Goal: Information Seeking & Learning: Learn about a topic

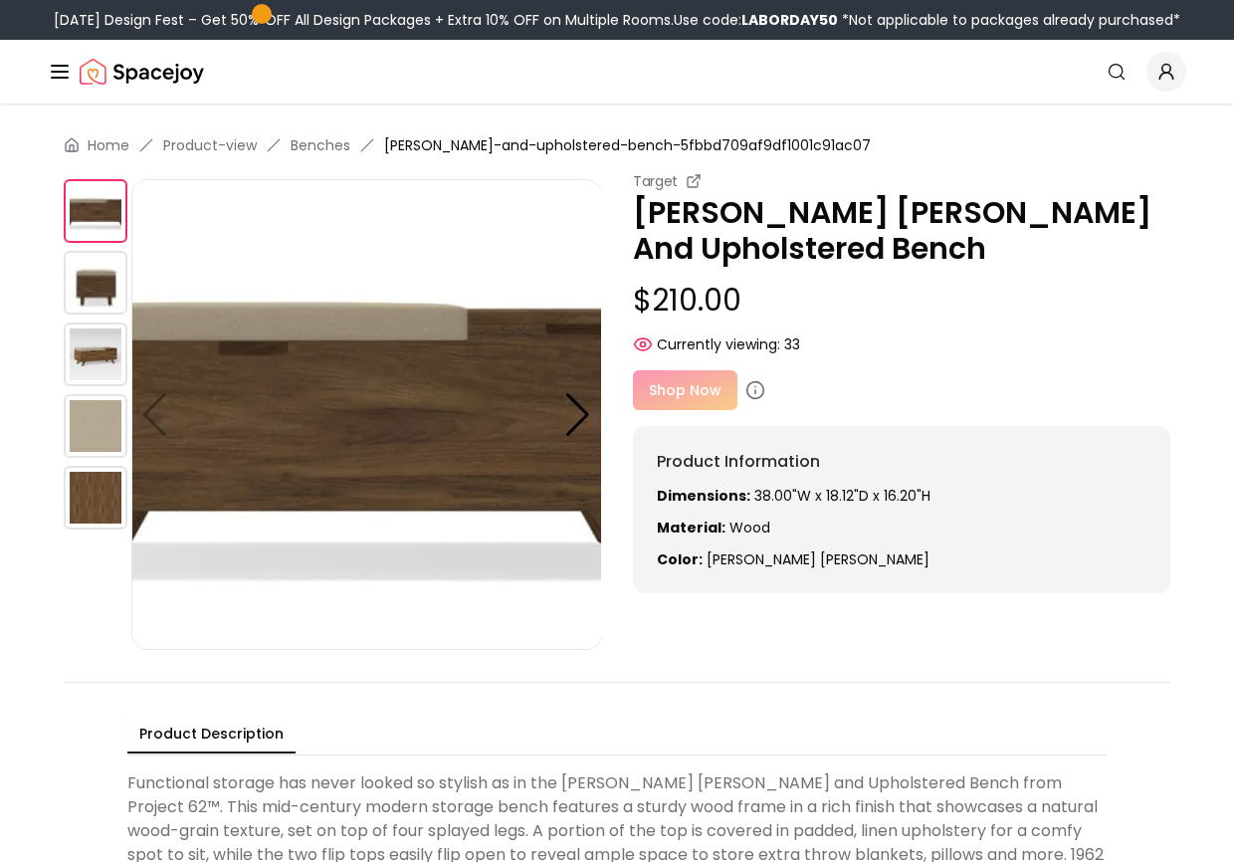
click at [96, 357] on img at bounding box center [96, 354] width 64 height 64
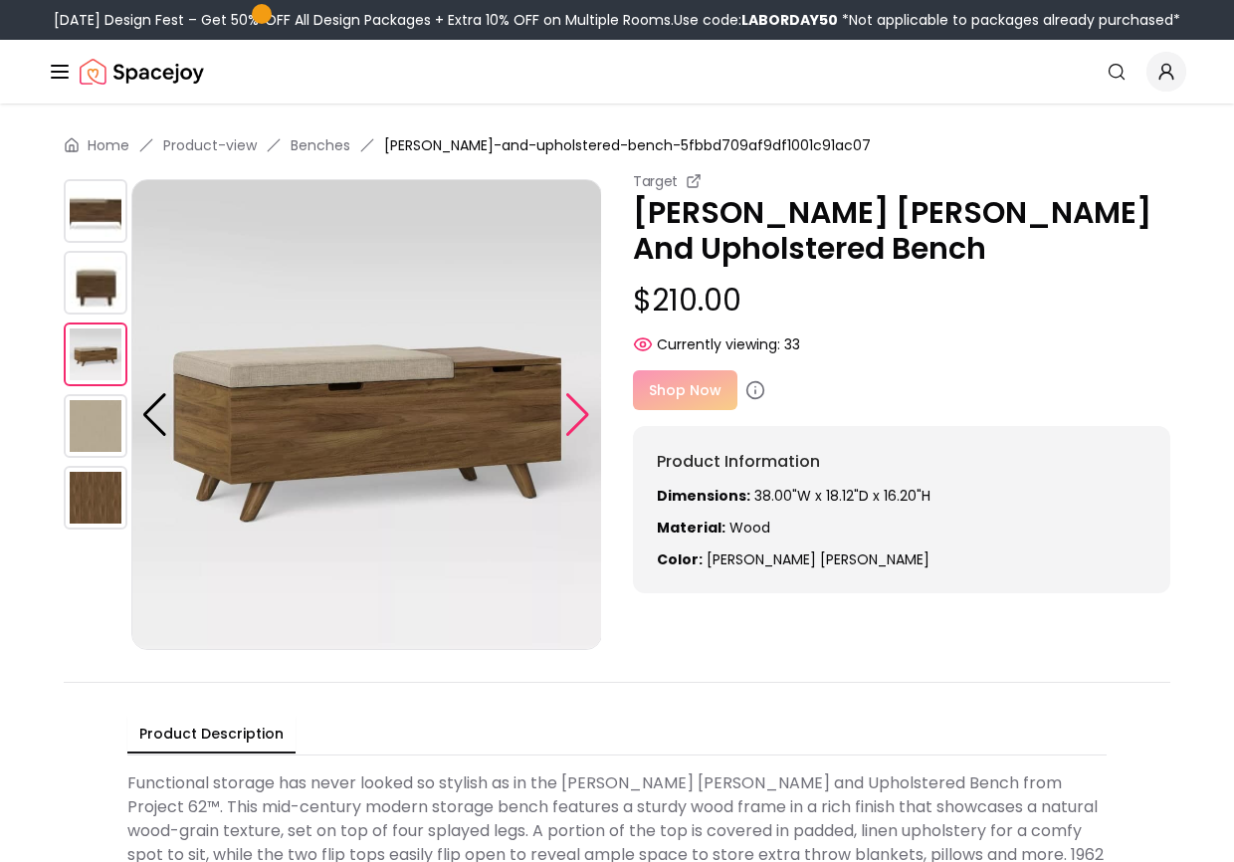
click at [583, 403] on div at bounding box center [577, 415] width 27 height 44
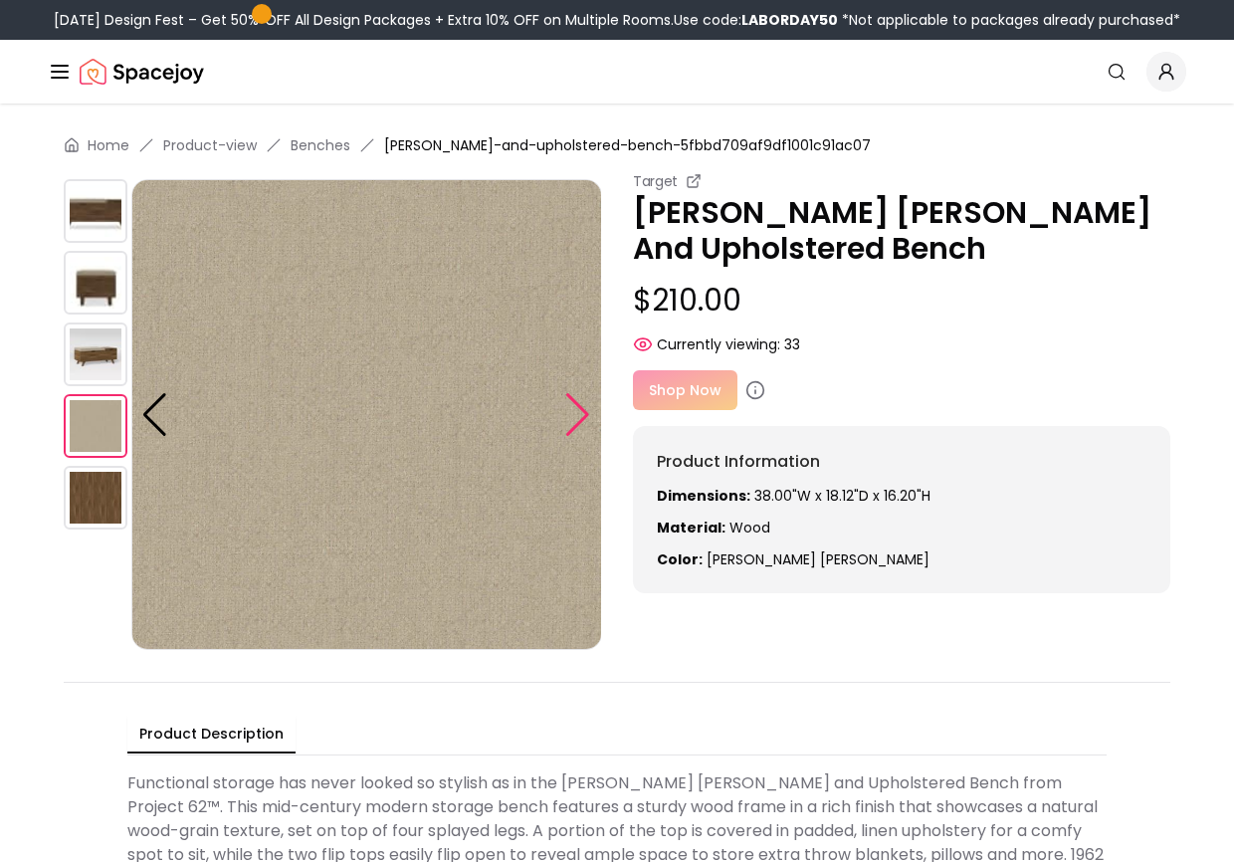
click at [583, 403] on div at bounding box center [577, 415] width 27 height 44
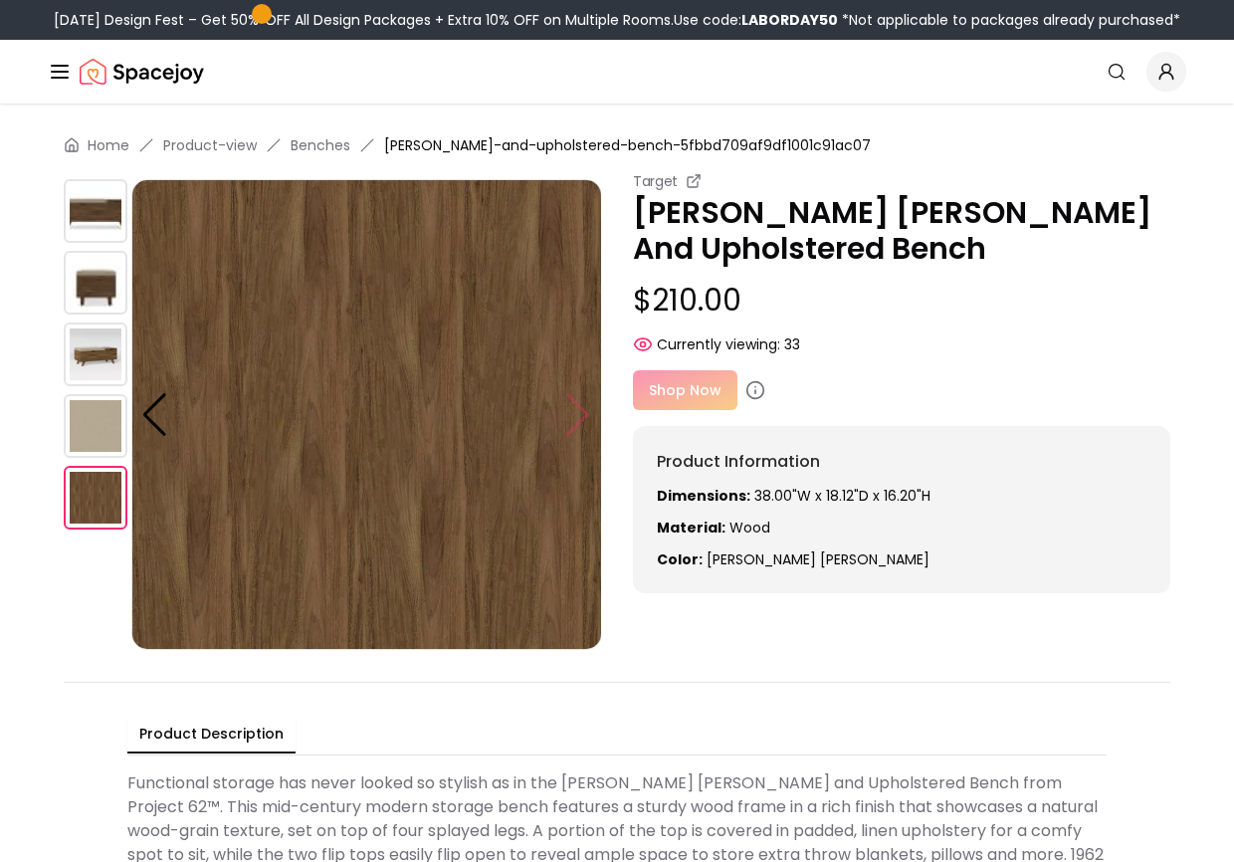
click at [583, 403] on img at bounding box center [366, 414] width 471 height 471
click at [578, 417] on img at bounding box center [366, 414] width 471 height 471
click at [83, 206] on img at bounding box center [96, 211] width 64 height 64
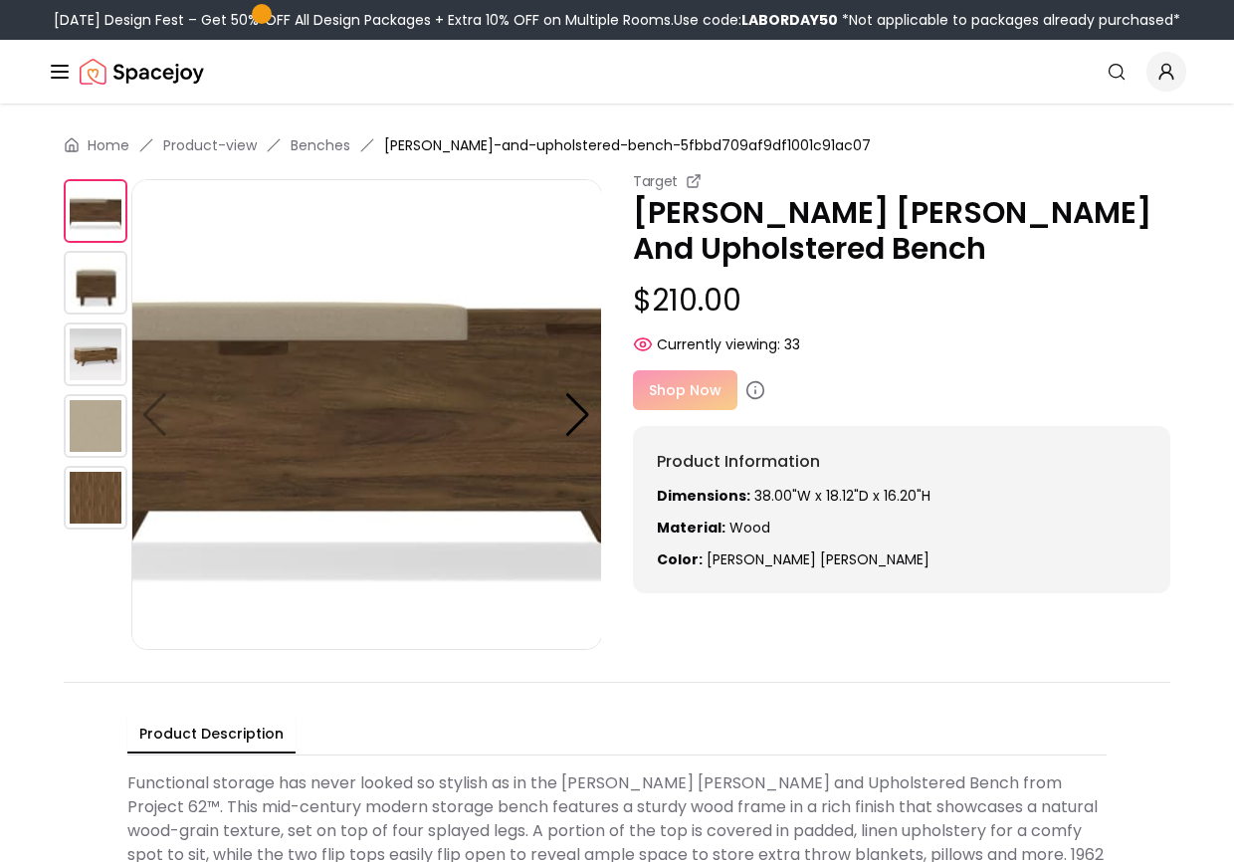
click at [121, 274] on img at bounding box center [96, 283] width 64 height 64
click at [952, 629] on div "Target Meller Wood And Upholstered Bench $210.00 Currently viewing: 58 Target M…" at bounding box center [617, 410] width 1107 height 479
click at [92, 372] on img at bounding box center [96, 354] width 64 height 64
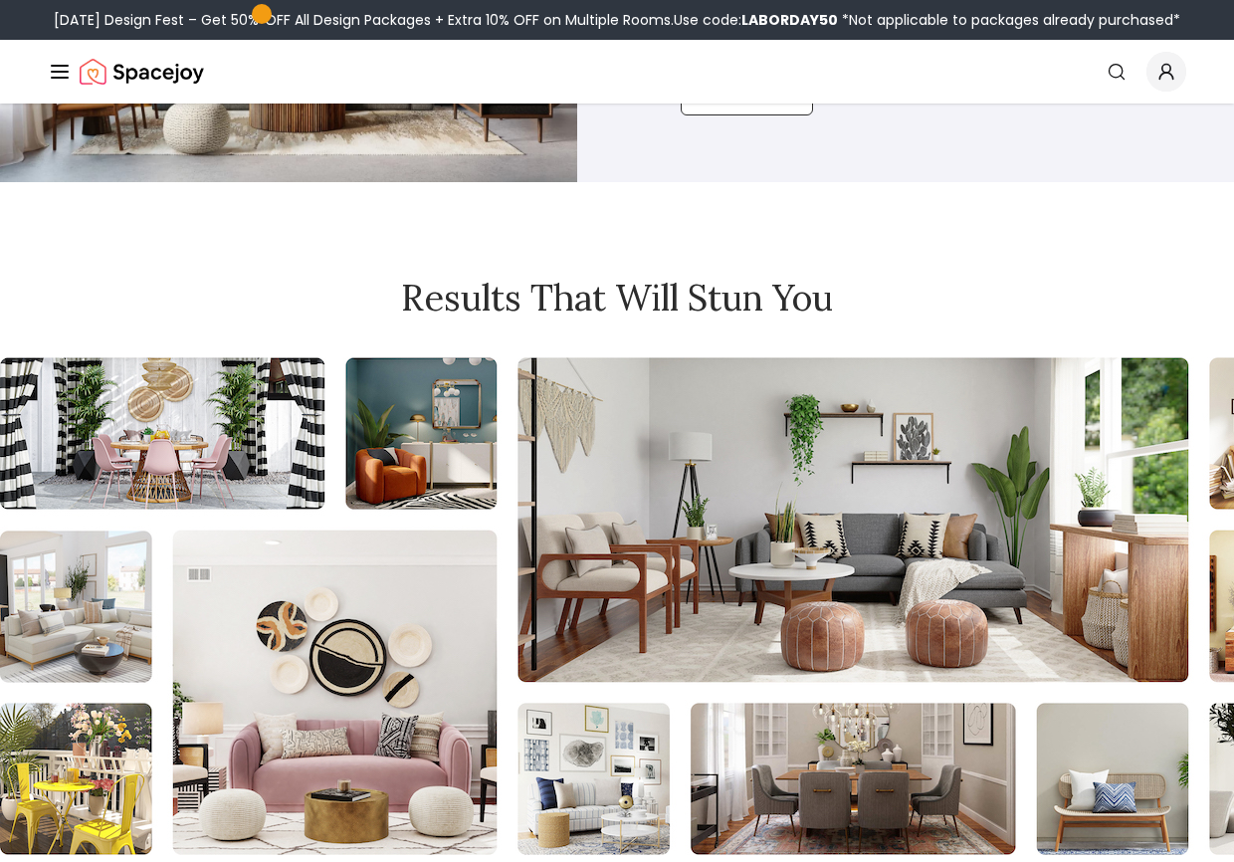
scroll to position [1835, 0]
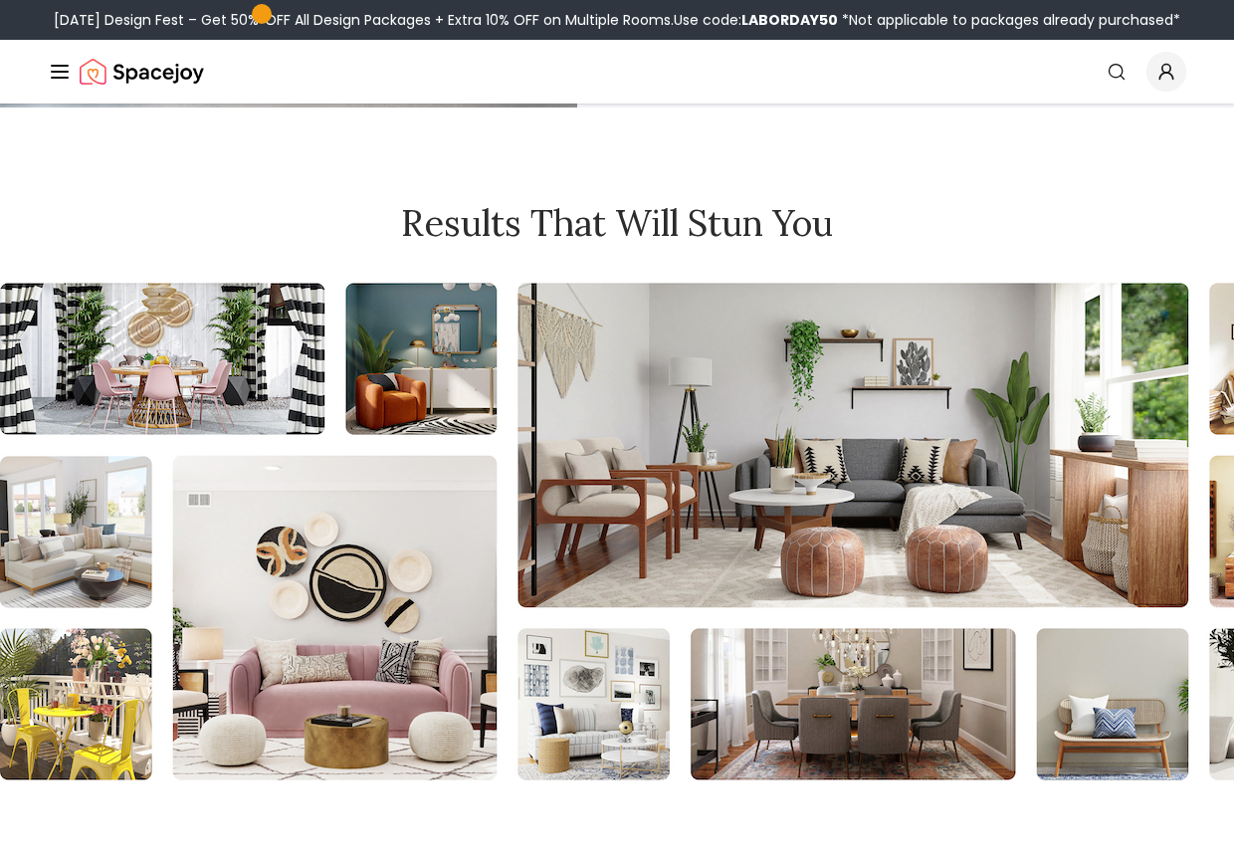
scroll to position [1863, 0]
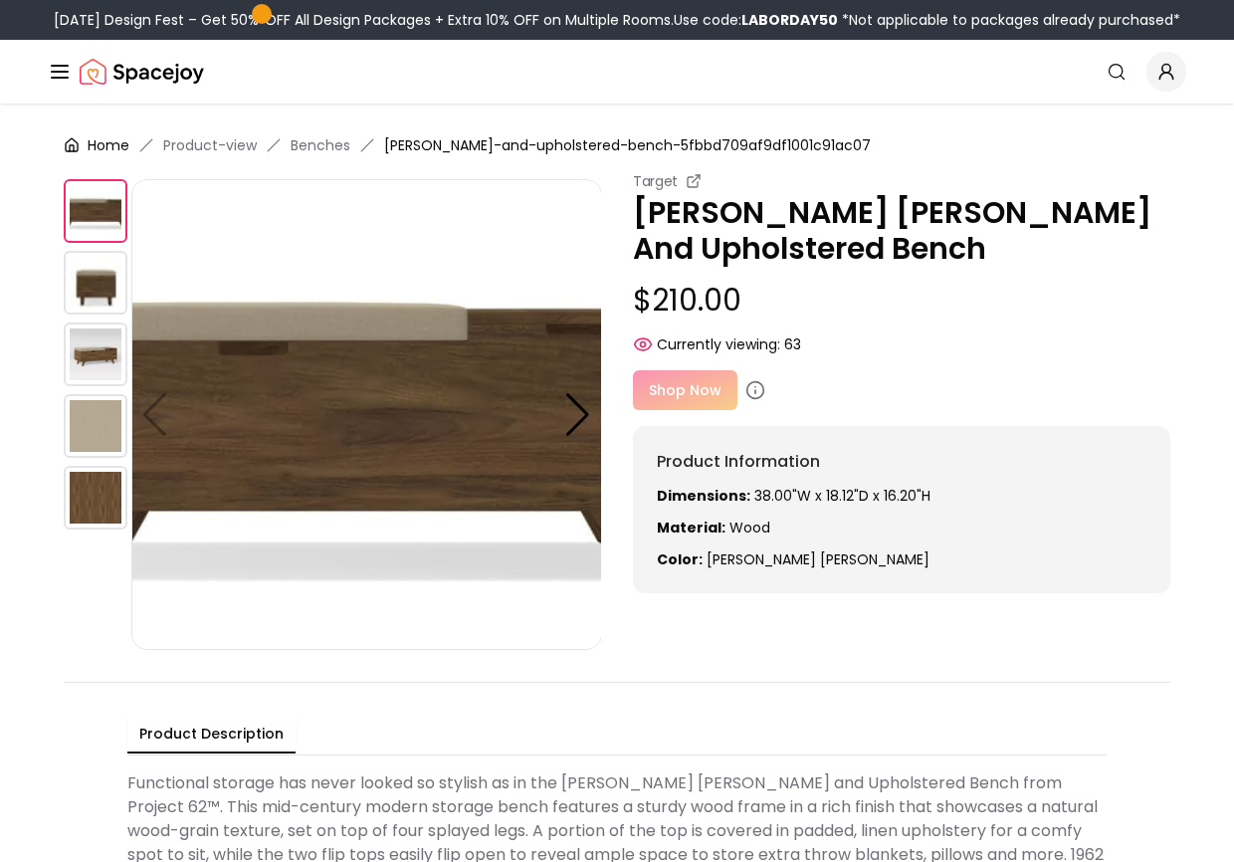
click at [115, 145] on link "Home" at bounding box center [109, 145] width 42 height 20
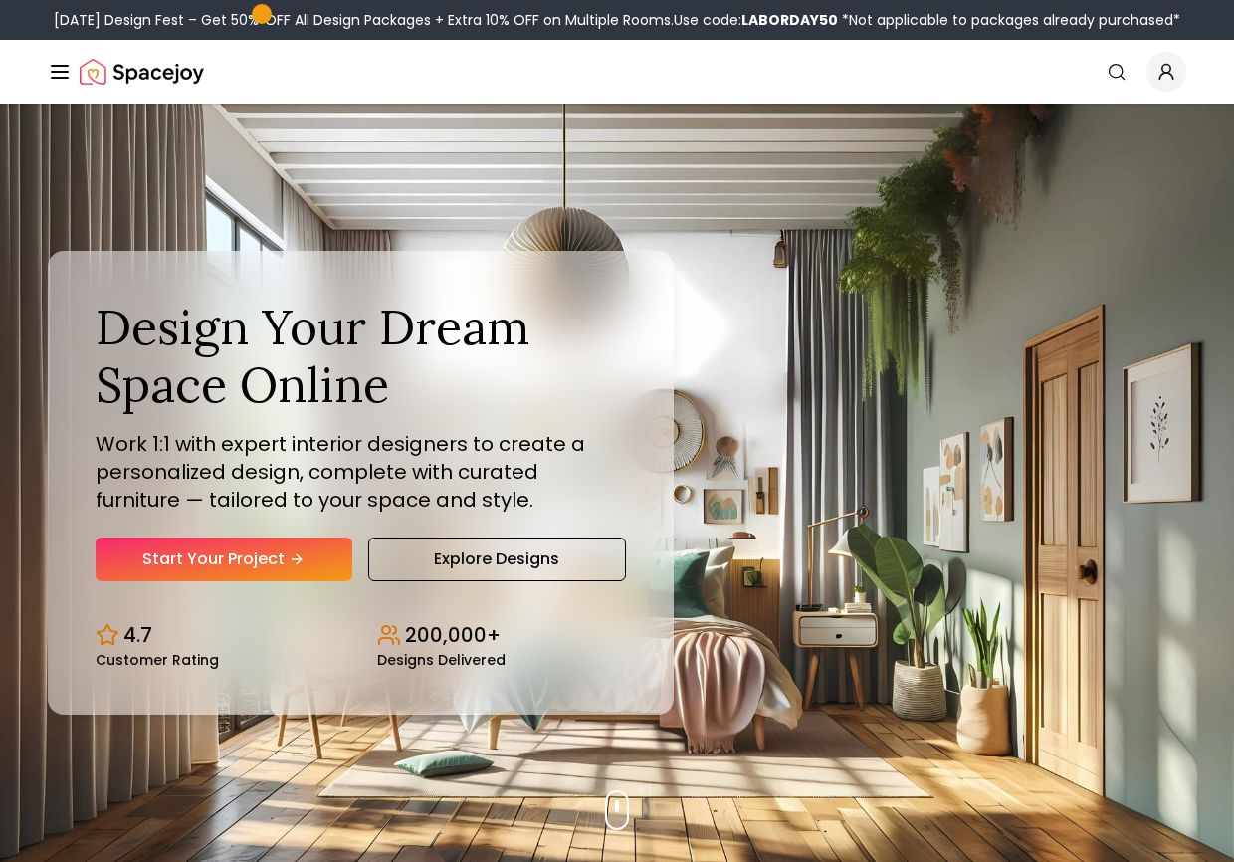
click at [154, 77] on img "Spacejoy" at bounding box center [142, 72] width 124 height 40
click at [502, 546] on link "Explore Designs" at bounding box center [497, 559] width 259 height 44
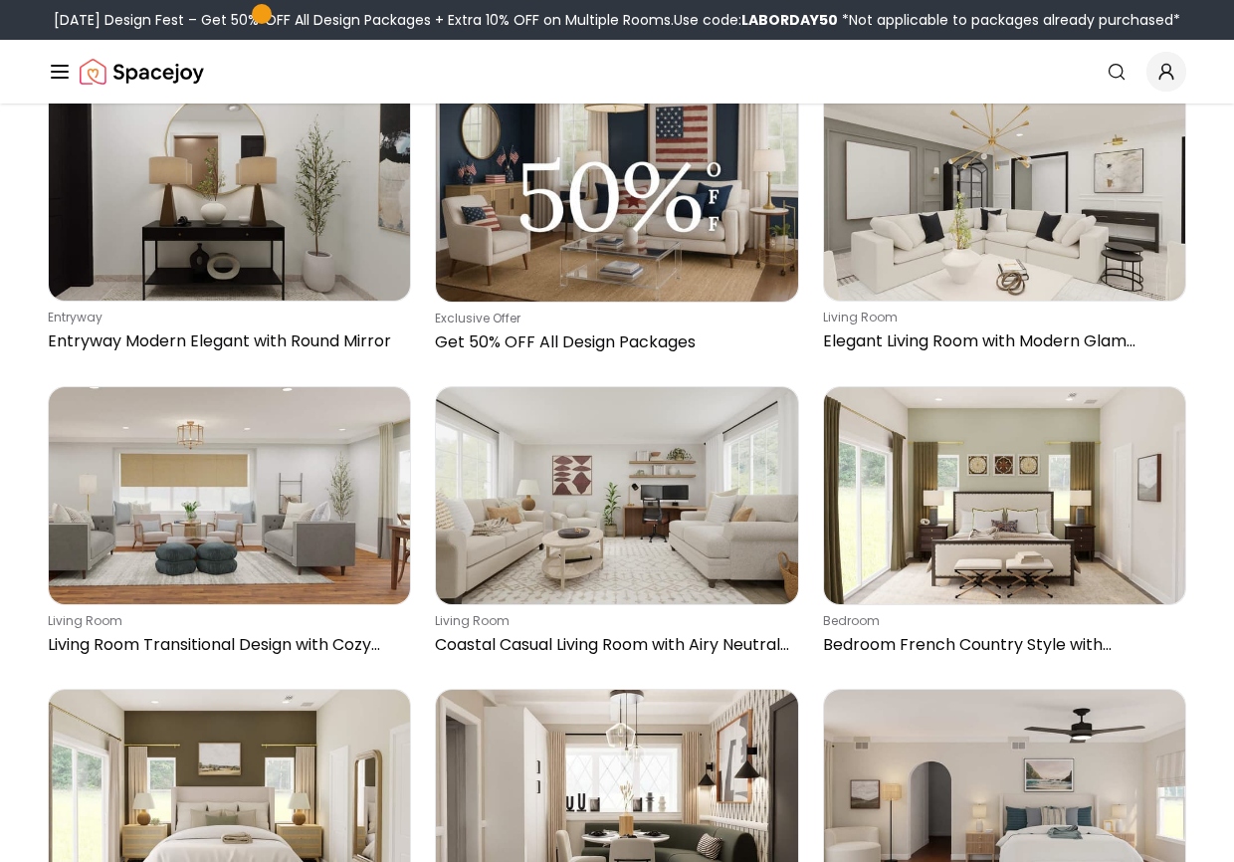
scroll to position [21990, 0]
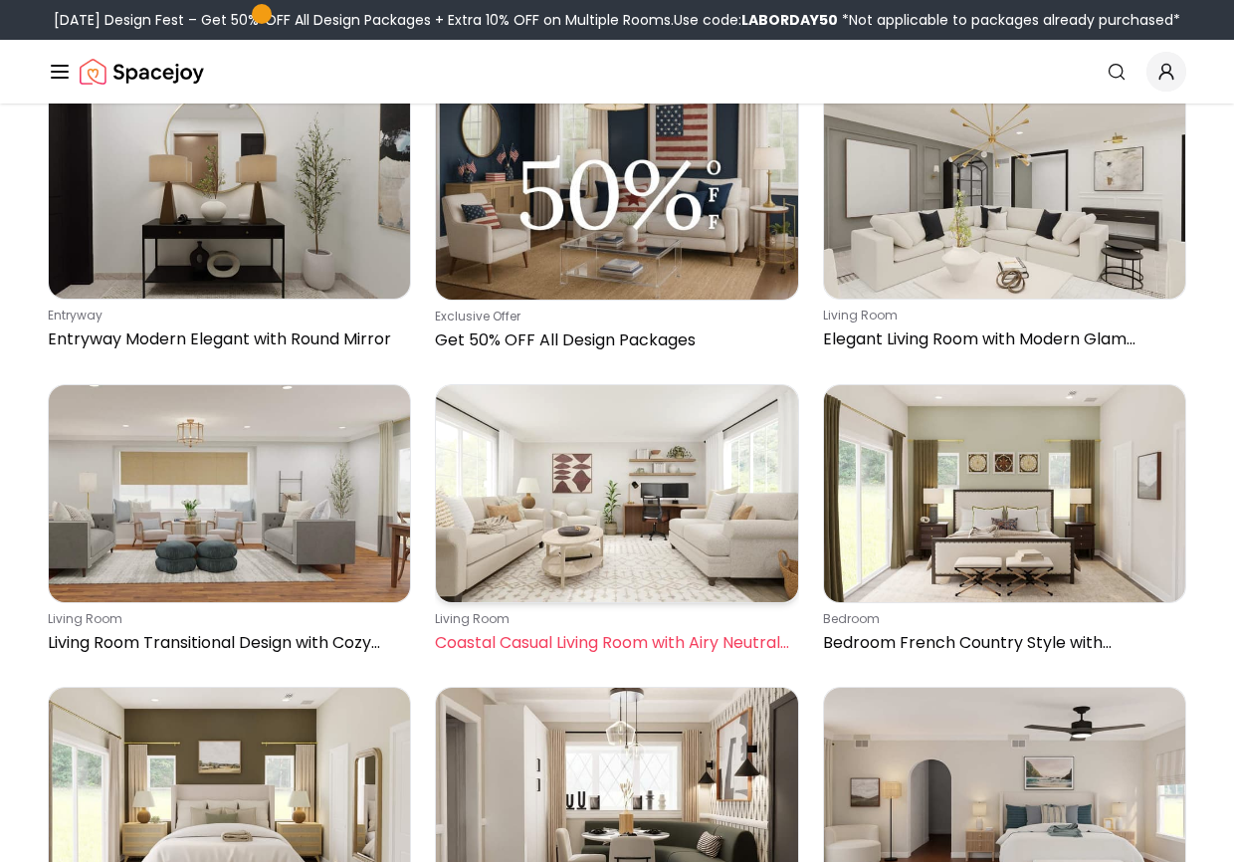
click at [665, 385] on img at bounding box center [616, 493] width 361 height 217
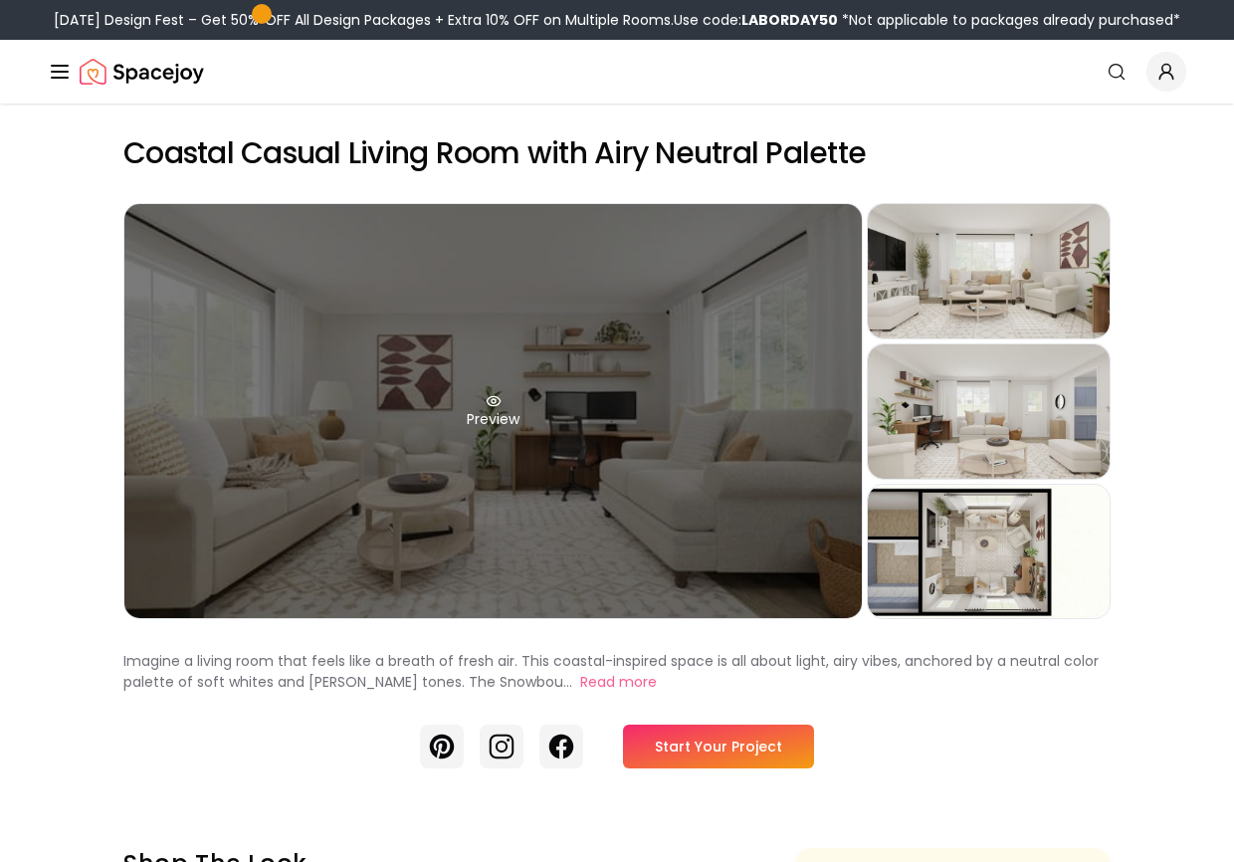
click at [491, 398] on icon at bounding box center [494, 401] width 16 height 16
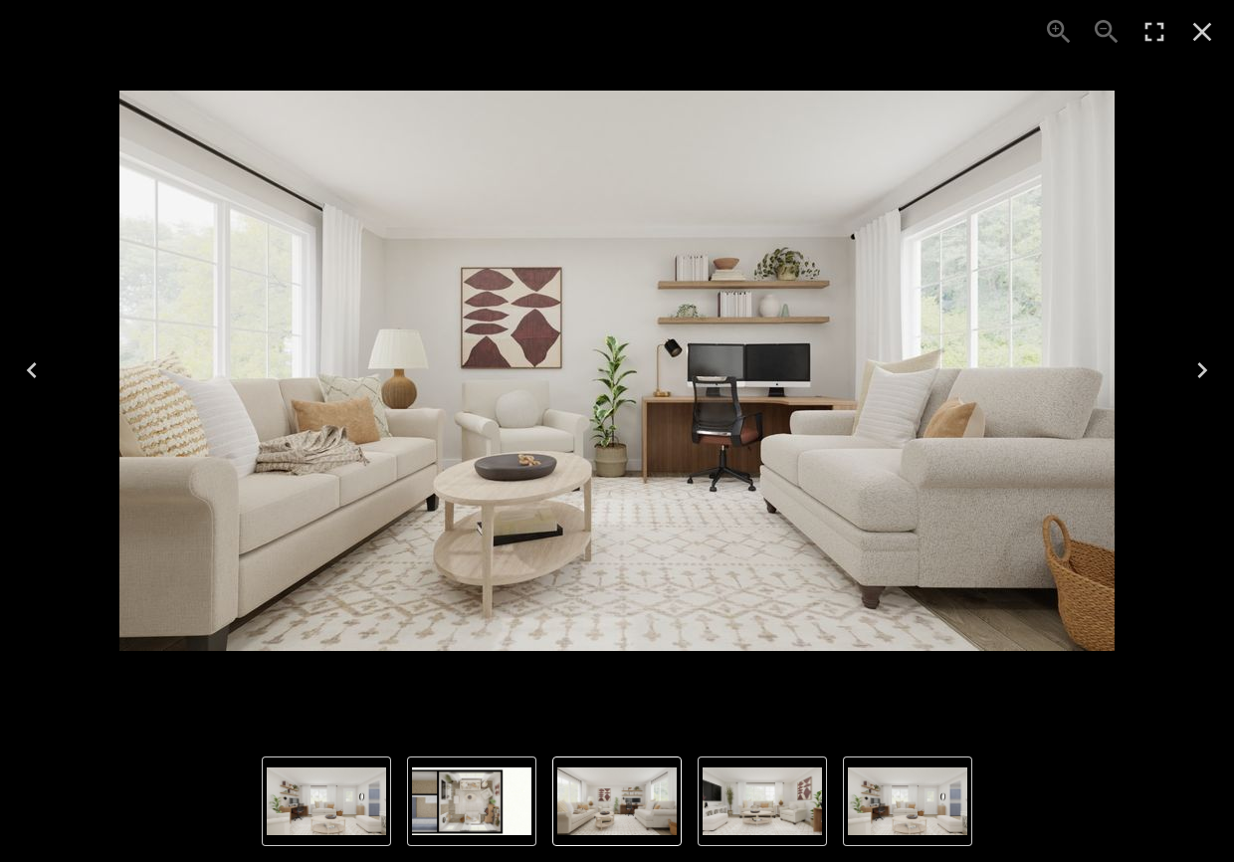
click at [1155, 41] on icon "Enter Fullscreen" at bounding box center [1155, 32] width 32 height 32
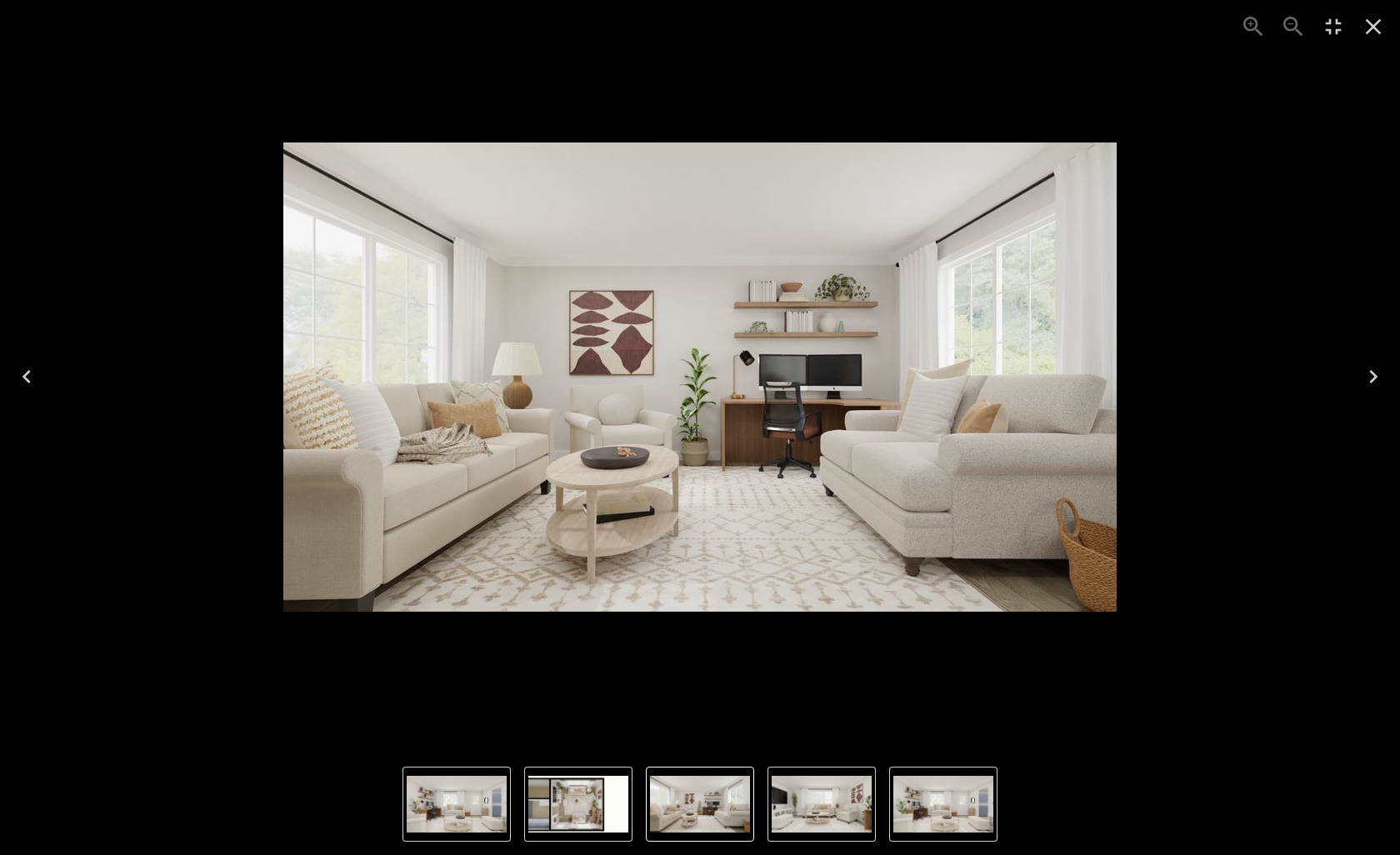
click at [1032, 381] on icon "Next" at bounding box center [1373, 377] width 27 height 27
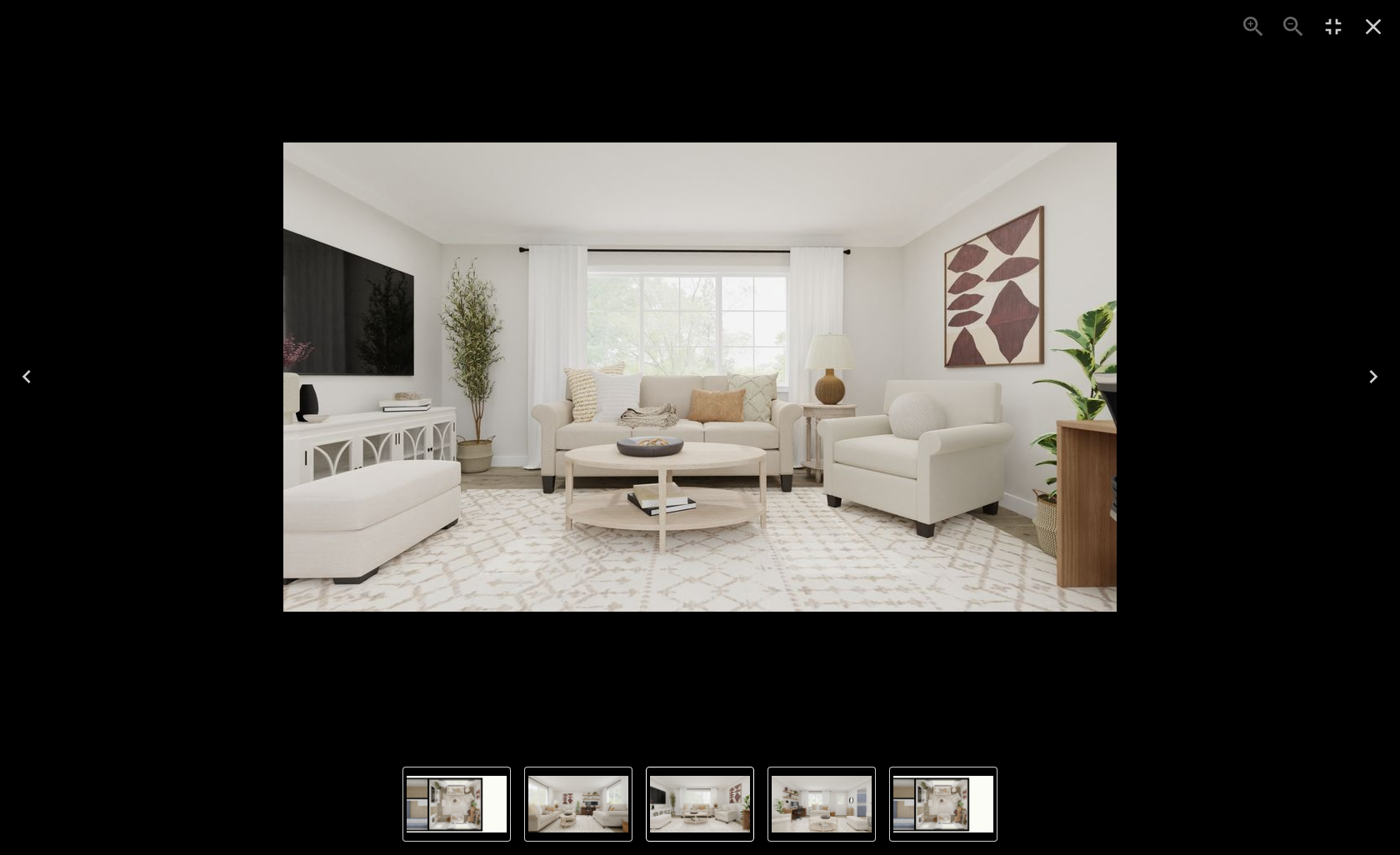
click at [1032, 382] on icon "Next" at bounding box center [1373, 377] width 27 height 27
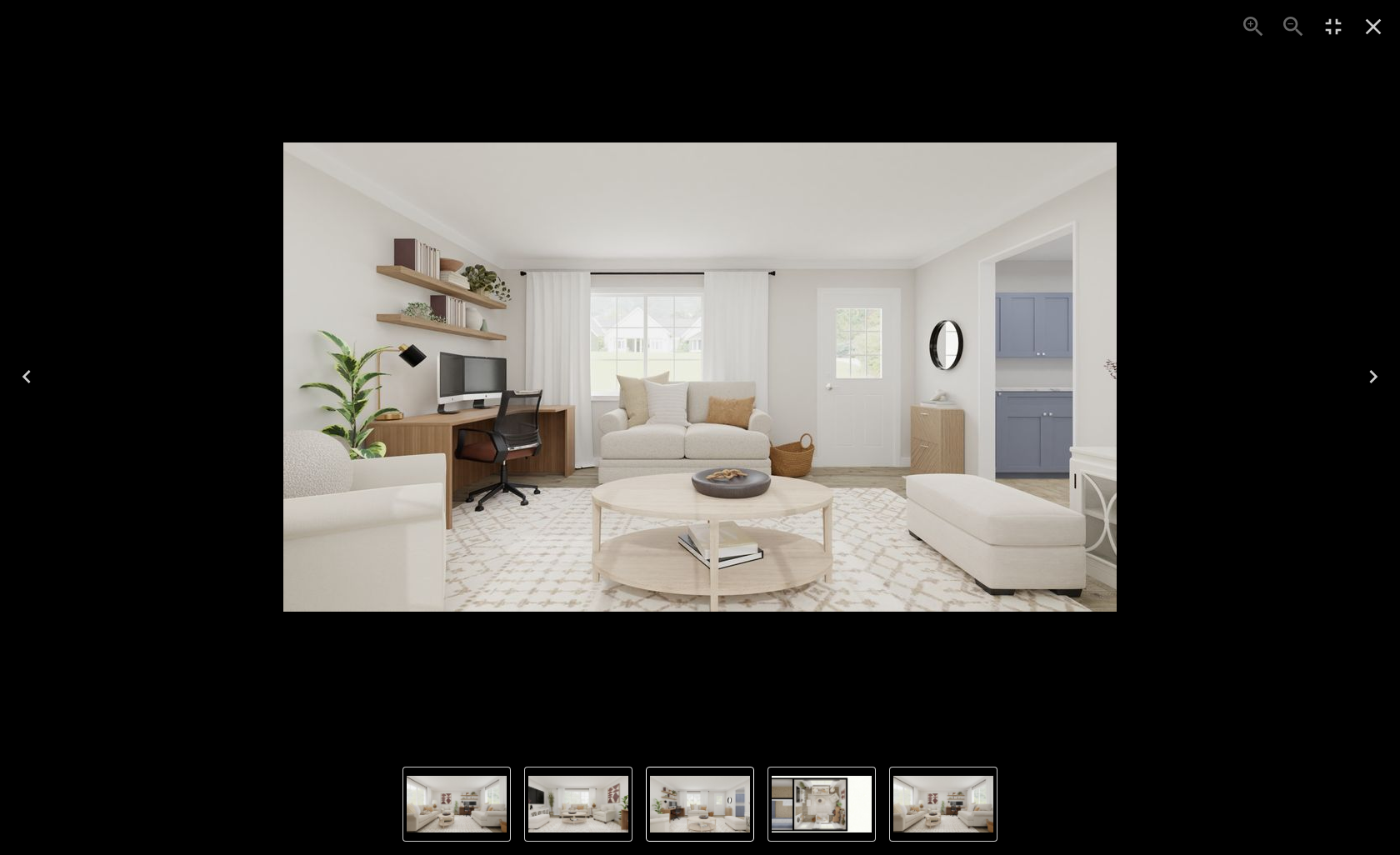
click at [1032, 382] on icon "Next" at bounding box center [1373, 377] width 27 height 27
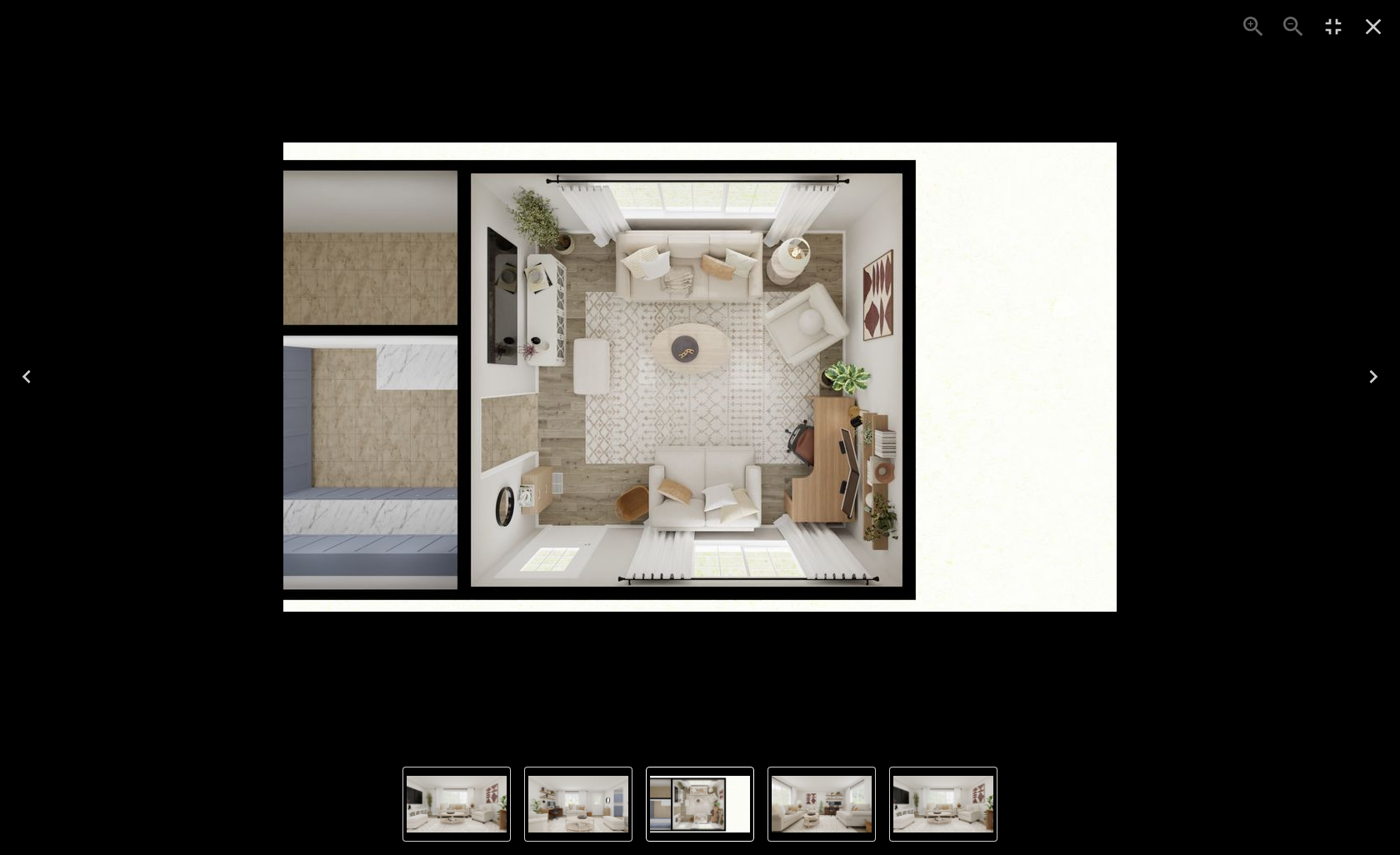
click at [1032, 379] on icon "Next" at bounding box center [1373, 377] width 27 height 27
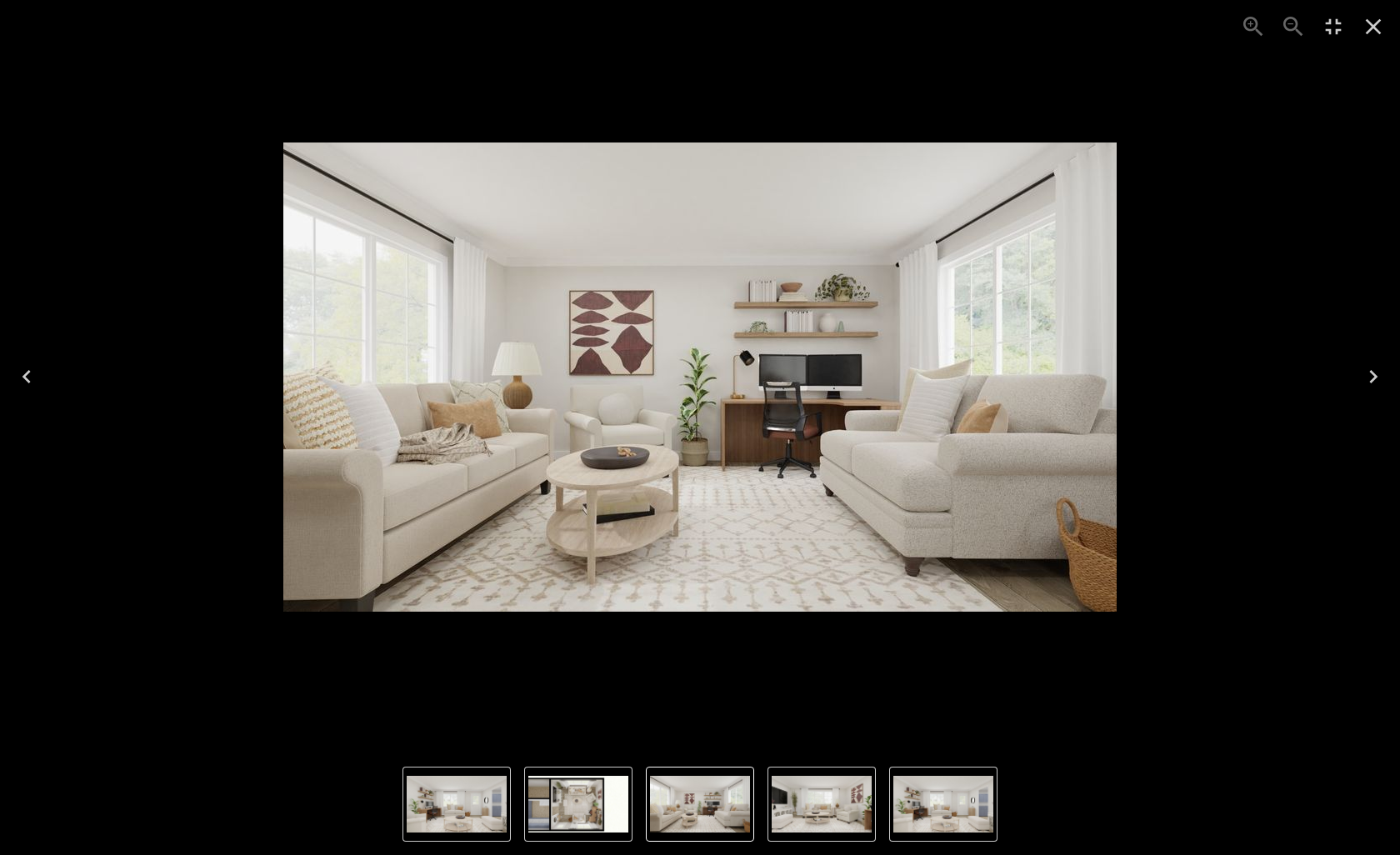
click at [1032, 379] on icon "Next" at bounding box center [1373, 377] width 27 height 27
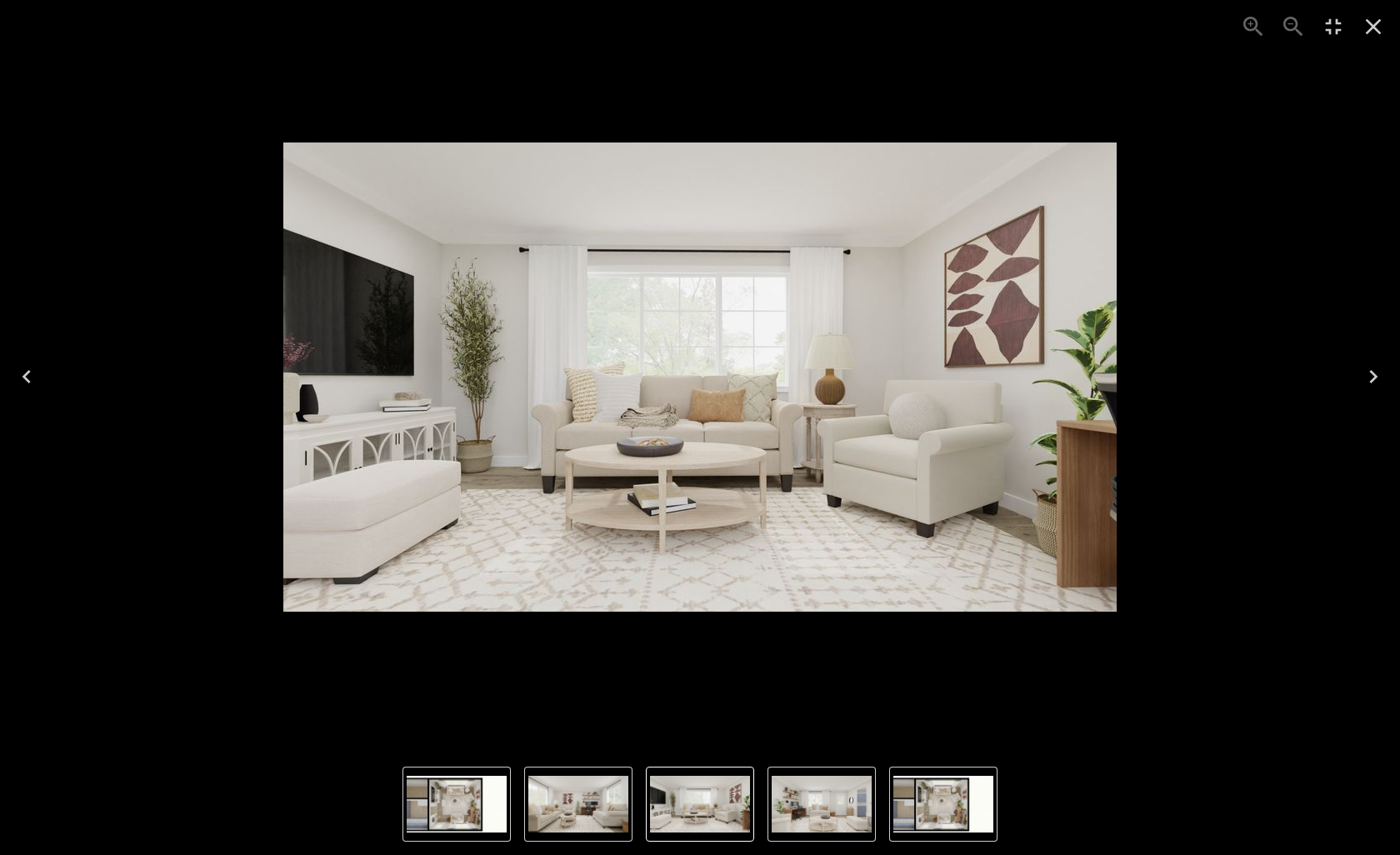
click at [1032, 379] on icon "Next" at bounding box center [1373, 377] width 27 height 27
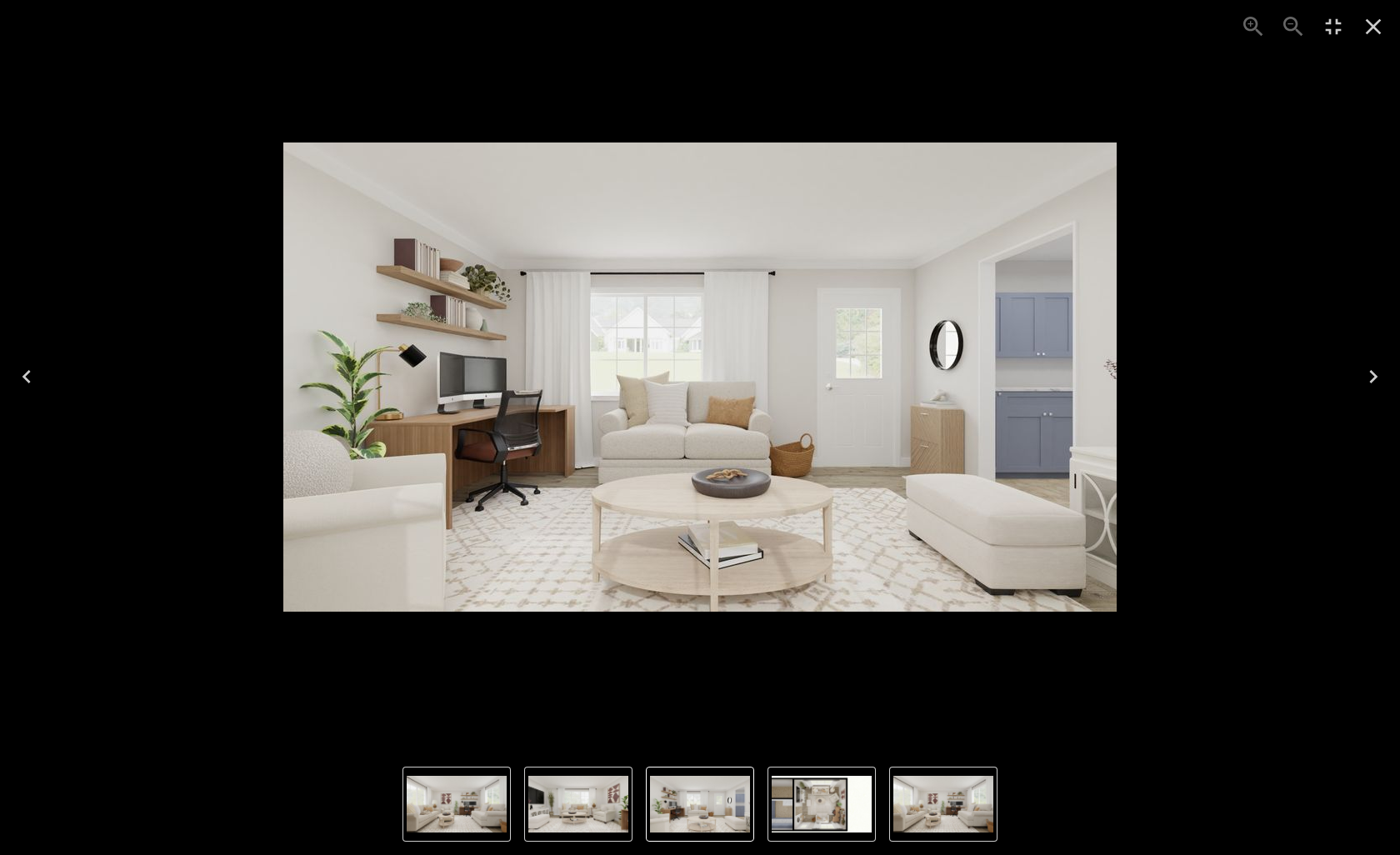
click at [1032, 379] on icon "Next" at bounding box center [1373, 377] width 8 height 13
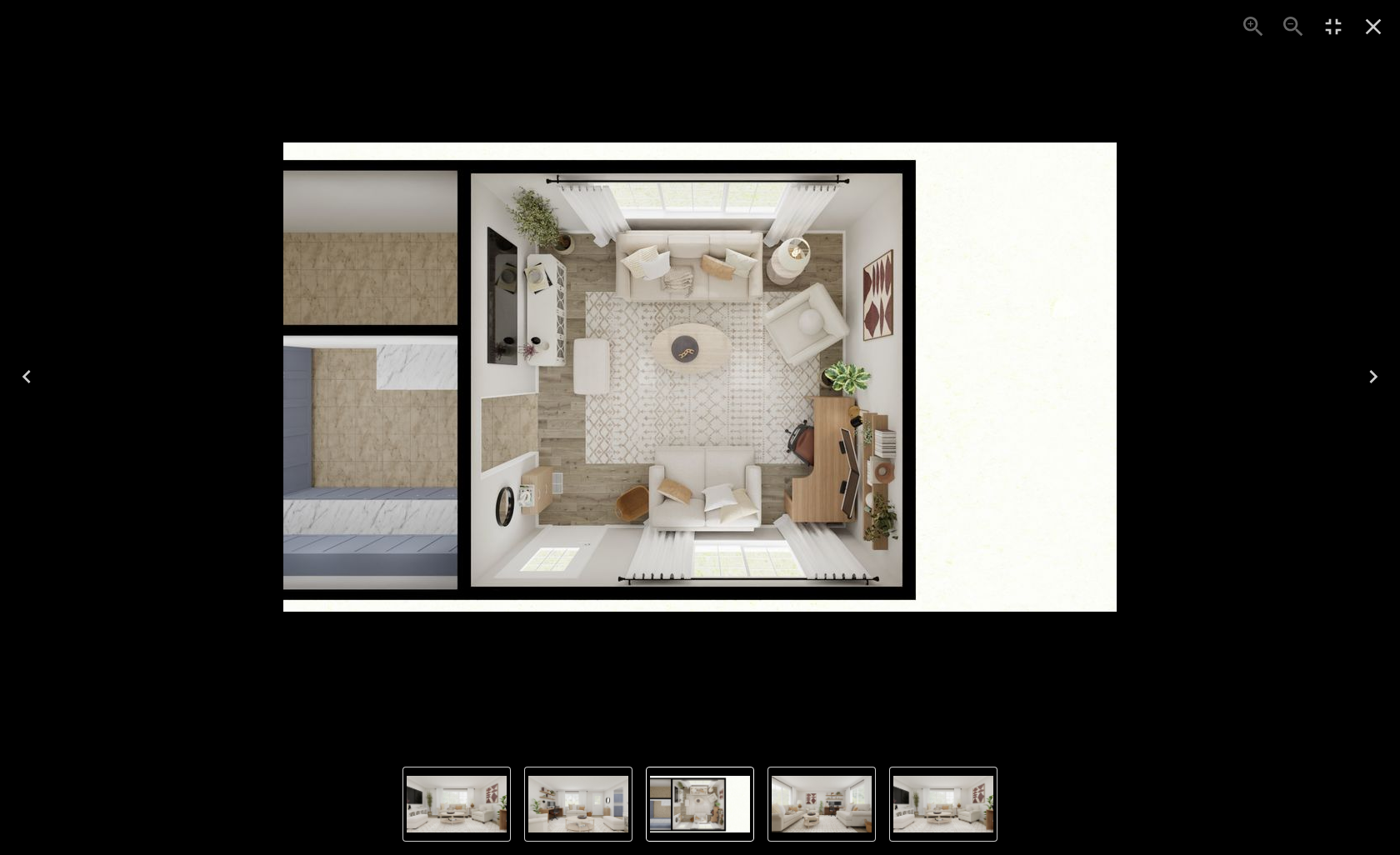
click at [1032, 379] on icon "Next" at bounding box center [1373, 377] width 8 height 13
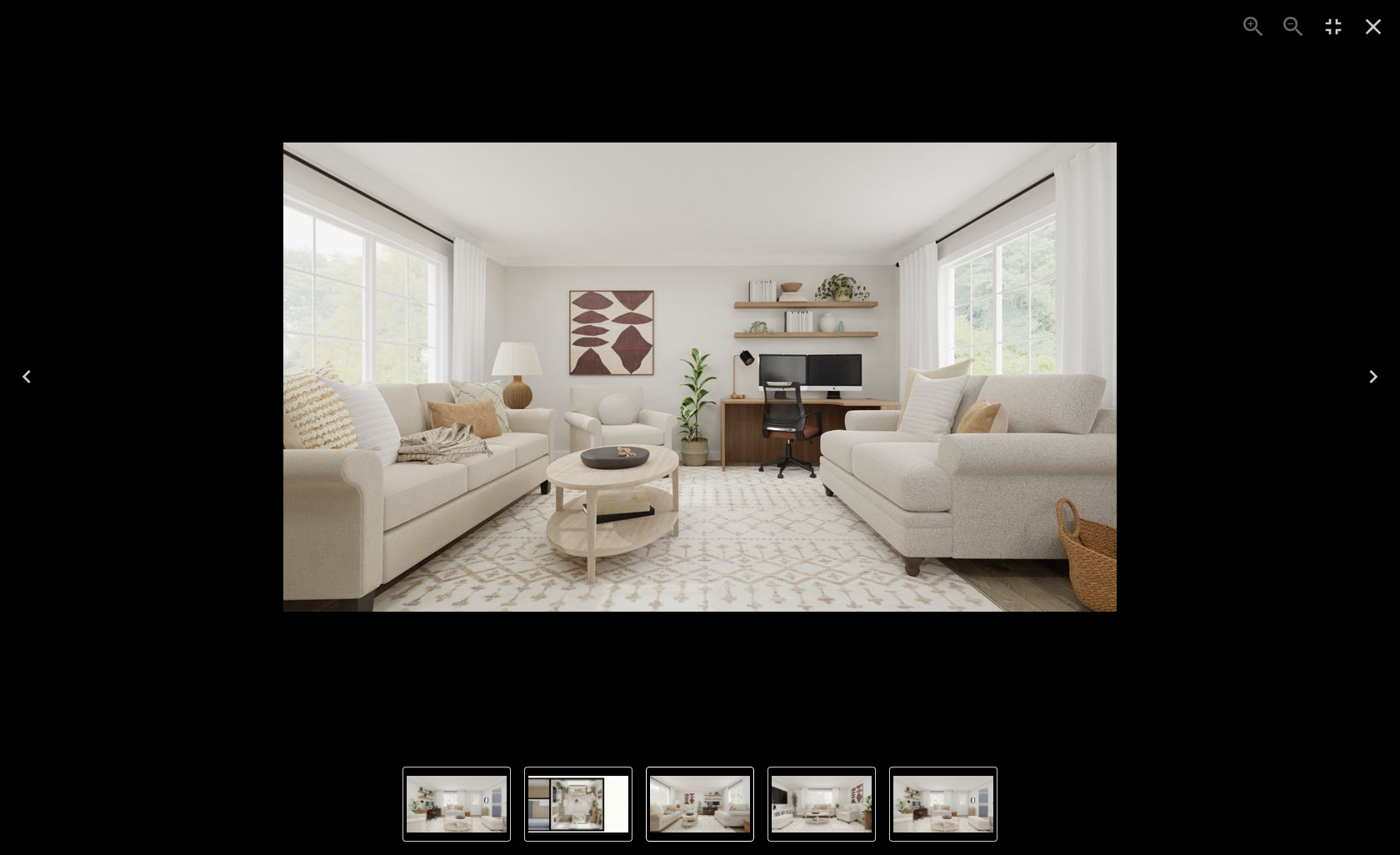
click at [1032, 378] on icon "Next" at bounding box center [1373, 377] width 27 height 27
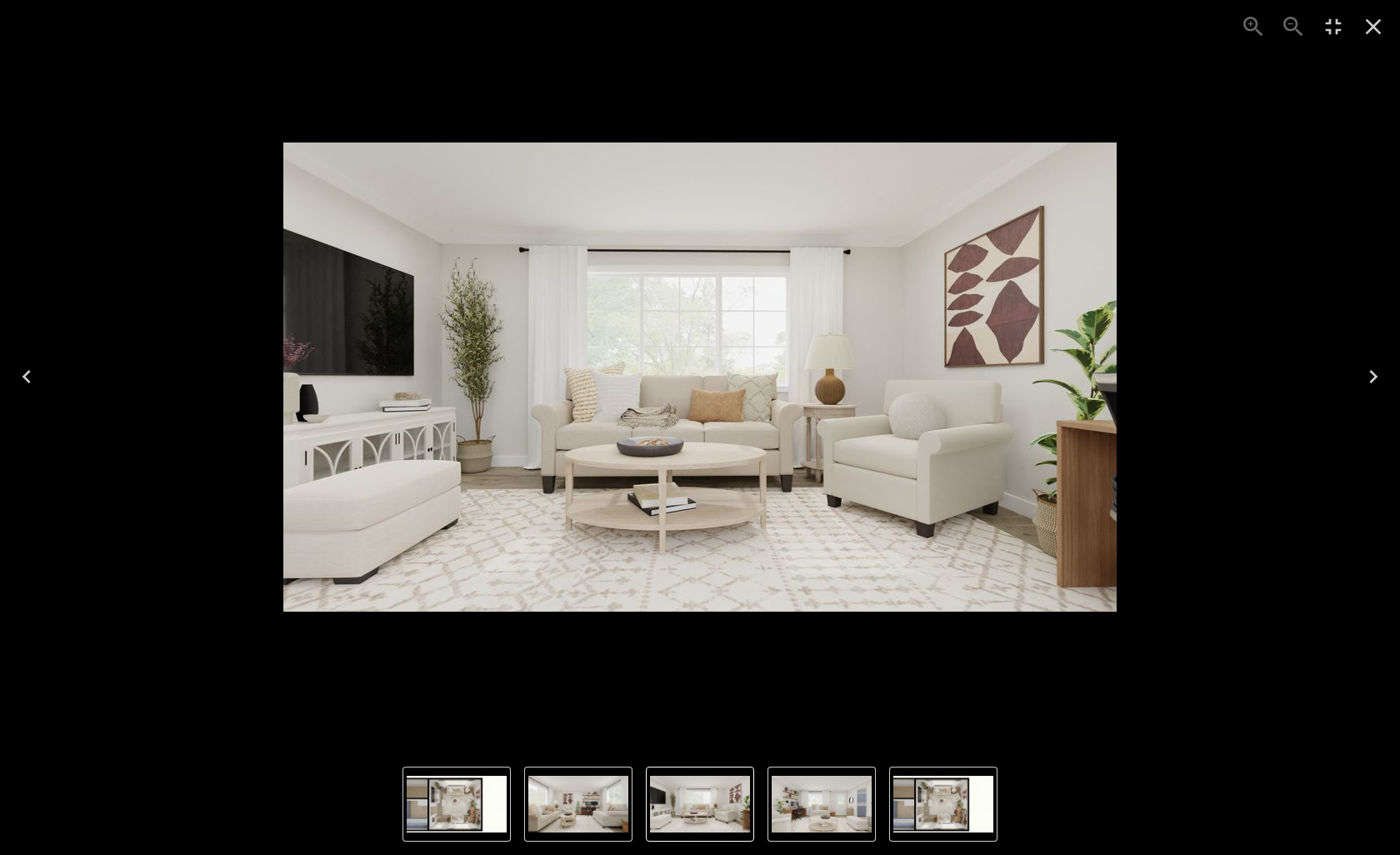
click at [1032, 33] on icon "Close" at bounding box center [1373, 27] width 27 height 27
